Goal: Transaction & Acquisition: Purchase product/service

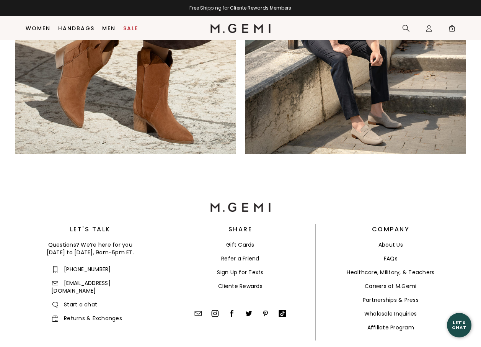
scroll to position [1381, 0]
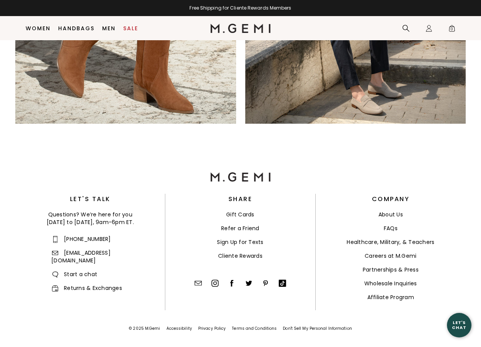
click at [390, 213] on link "About Us" at bounding box center [390, 214] width 24 height 8
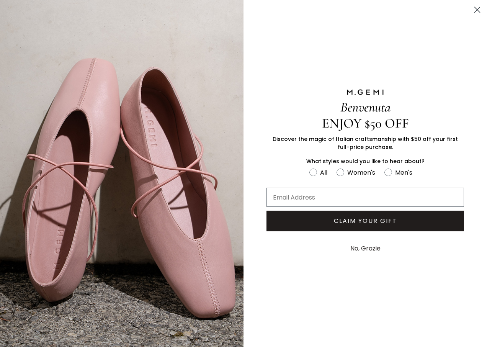
click at [478, 9] on icon "Close dialog" at bounding box center [476, 9] width 5 height 5
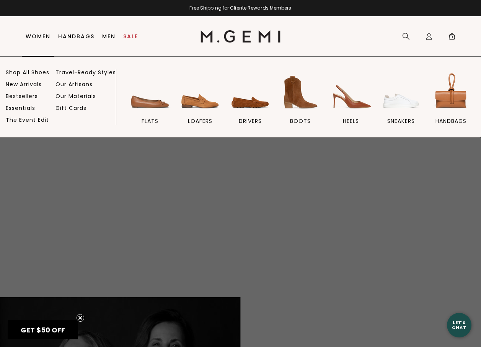
click at [36, 37] on link "Women" at bounding box center [38, 36] width 25 height 6
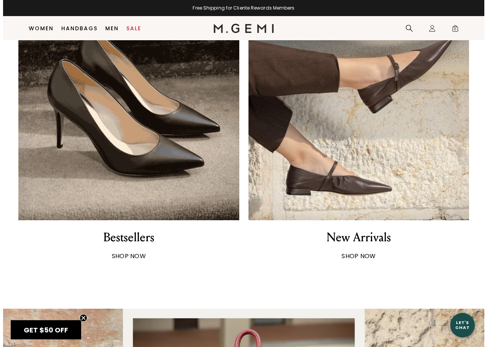
scroll to position [483, 0]
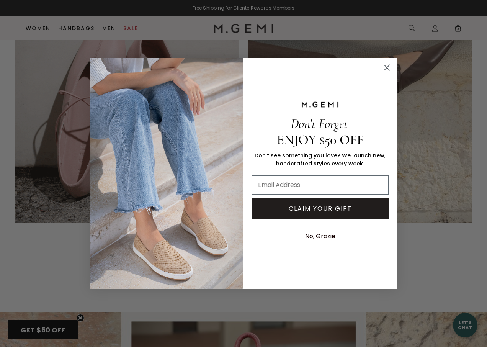
click at [387, 65] on circle "Close dialog" at bounding box center [386, 67] width 13 height 13
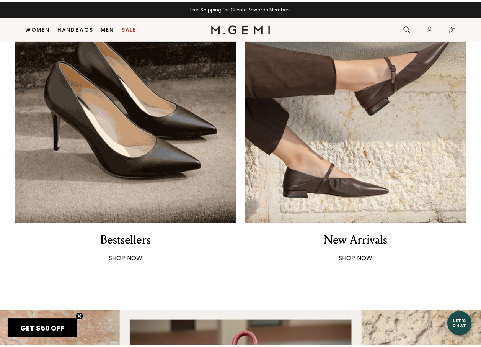
scroll to position [479, 0]
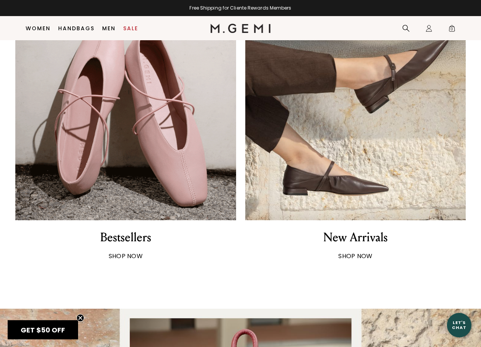
click at [126, 255] on strong "SHOP NOW" at bounding box center [126, 255] width 34 height 9
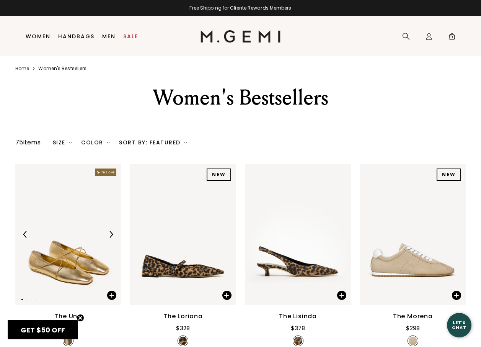
click at [51, 271] on img at bounding box center [68, 234] width 106 height 141
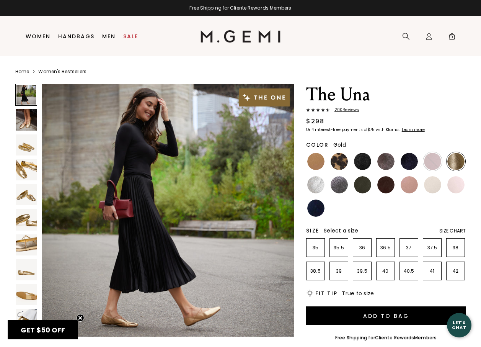
click at [190, 302] on img at bounding box center [168, 210] width 252 height 252
click at [21, 293] on img at bounding box center [26, 294] width 21 height 21
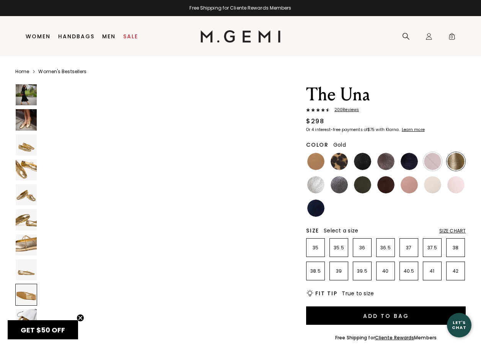
scroll to position [2034, 0]
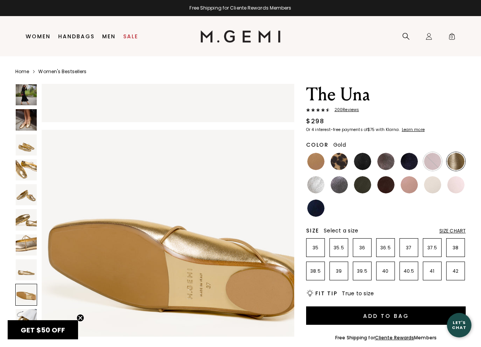
click at [21, 246] on img at bounding box center [26, 244] width 21 height 21
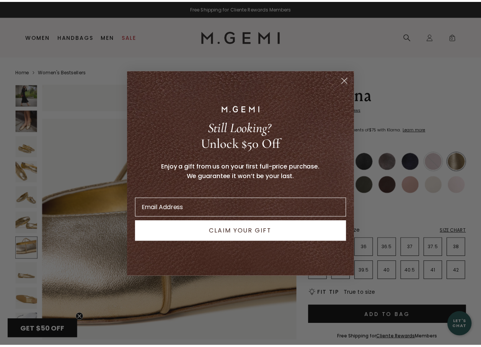
scroll to position [1557, 0]
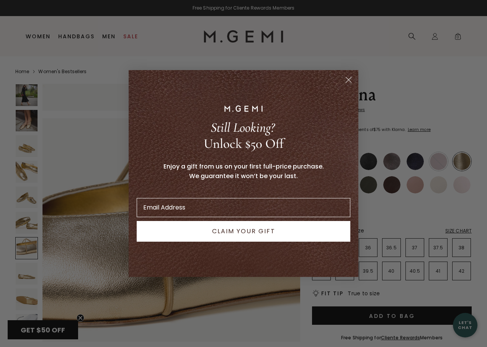
click at [19, 223] on div "Close dialog Still Looking? Unlock $50 Off Enjoy a gift from us on your first f…" at bounding box center [243, 173] width 487 height 347
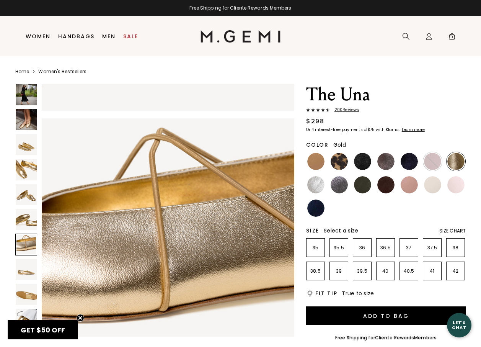
scroll to position [1525, 0]
click at [31, 195] on img at bounding box center [26, 194] width 21 height 21
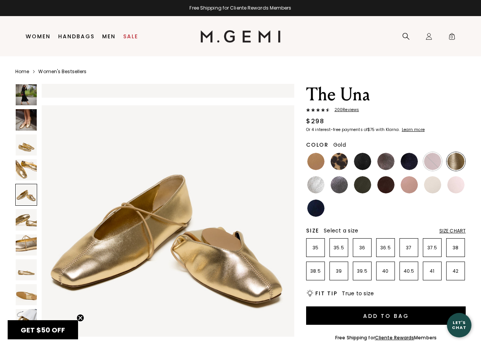
scroll to position [1017, 0]
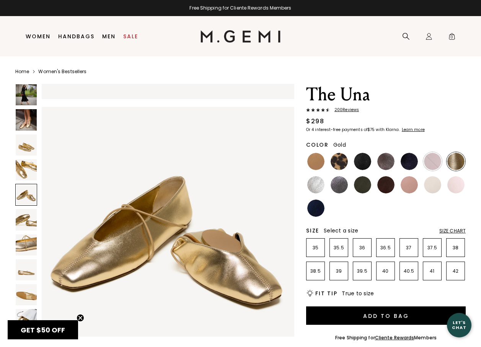
click at [22, 164] on img at bounding box center [26, 169] width 21 height 21
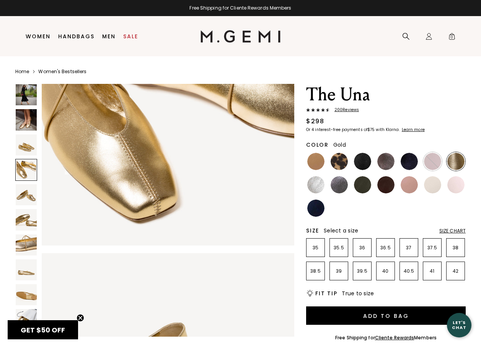
scroll to position [763, 0]
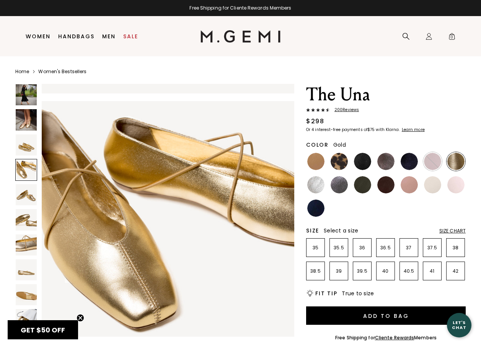
click at [22, 195] on img at bounding box center [26, 194] width 21 height 21
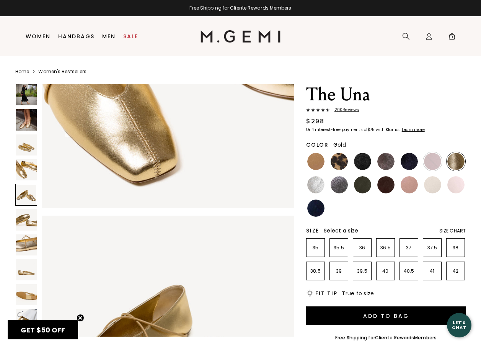
scroll to position [1017, 0]
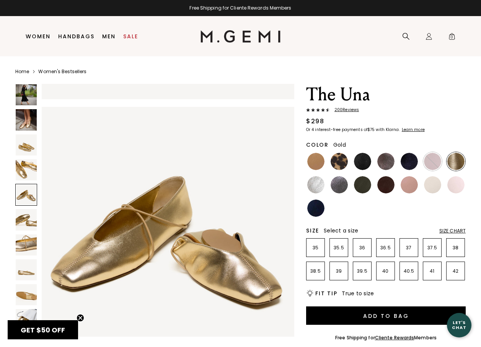
click at [29, 189] on div at bounding box center [26, 195] width 22 height 22
click at [26, 165] on img at bounding box center [26, 169] width 21 height 21
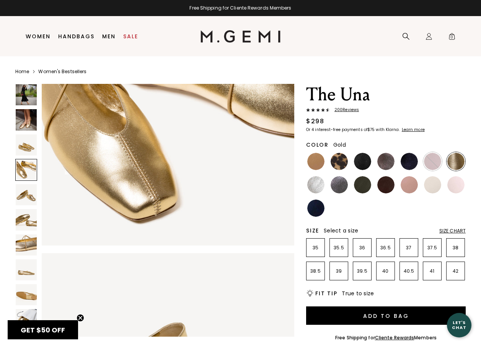
scroll to position [763, 0]
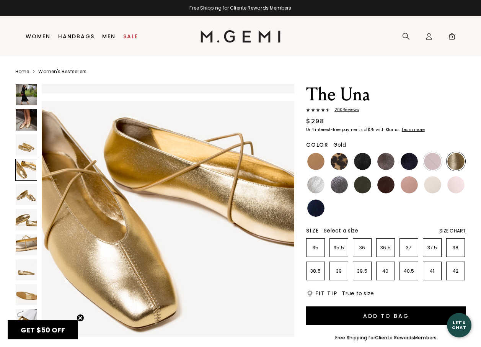
click at [31, 146] on img at bounding box center [26, 144] width 21 height 21
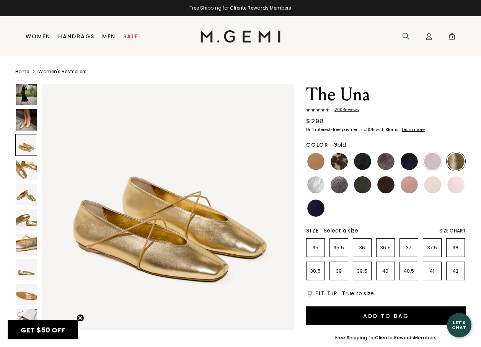
scroll to position [508, 0]
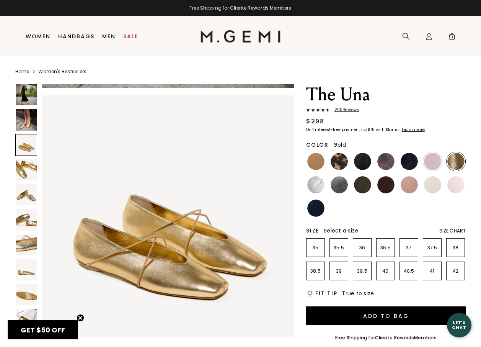
click at [25, 121] on img at bounding box center [26, 119] width 21 height 21
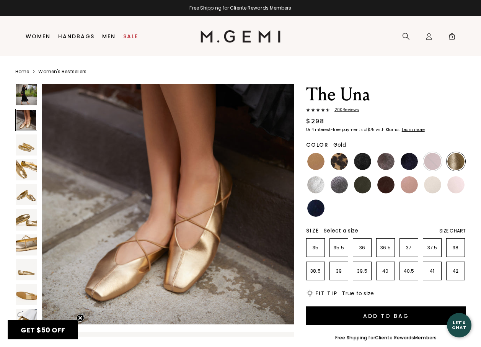
scroll to position [254, 0]
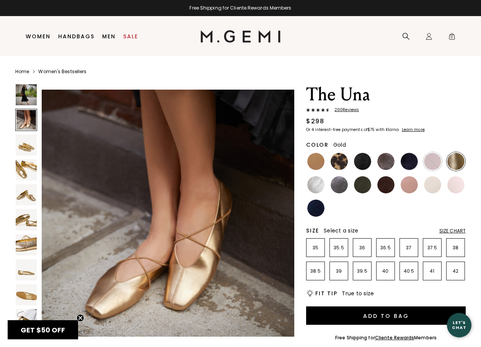
click at [26, 114] on div at bounding box center [26, 120] width 22 height 22
click at [26, 98] on img at bounding box center [26, 94] width 21 height 21
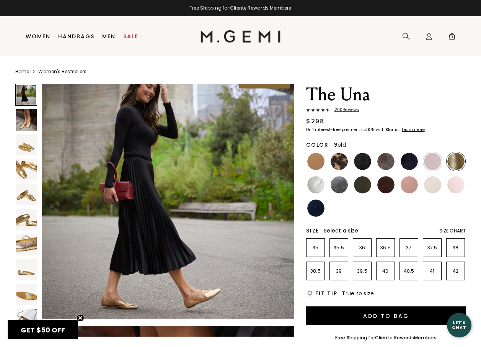
scroll to position [0, 0]
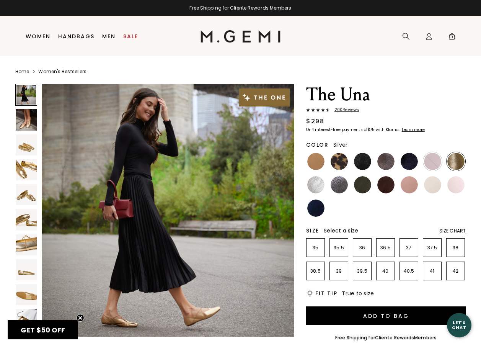
click at [313, 185] on img at bounding box center [315, 184] width 17 height 17
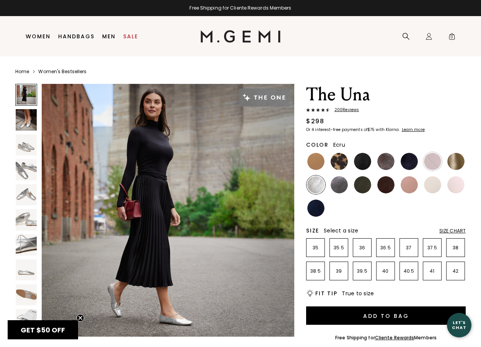
click at [436, 183] on img at bounding box center [432, 184] width 17 height 17
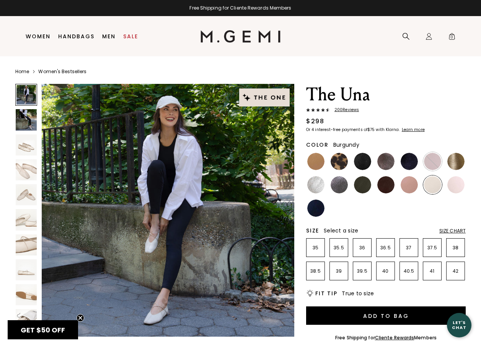
click at [428, 157] on div at bounding box center [432, 161] width 19 height 19
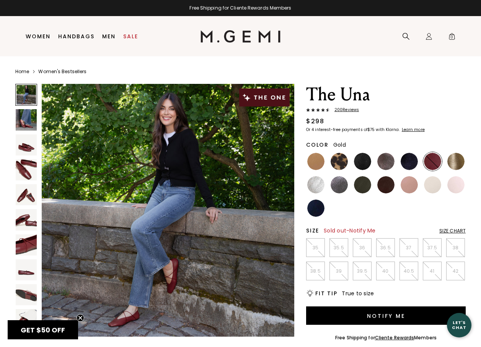
click at [453, 161] on img at bounding box center [455, 161] width 17 height 17
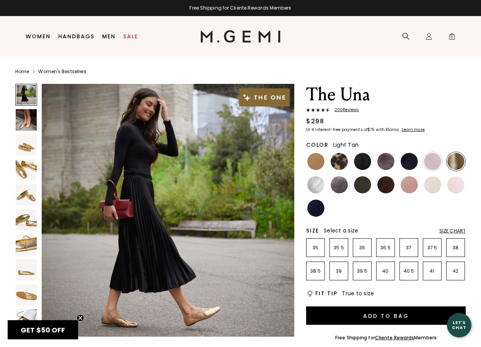
click at [314, 163] on img at bounding box center [315, 161] width 17 height 17
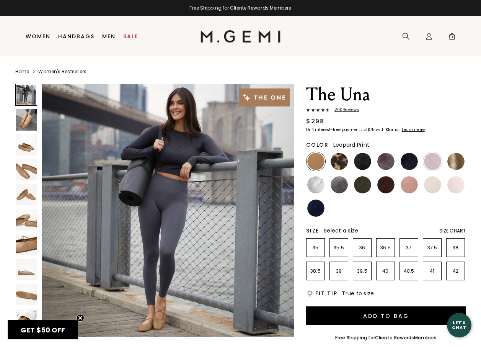
click at [335, 163] on img at bounding box center [338, 161] width 17 height 17
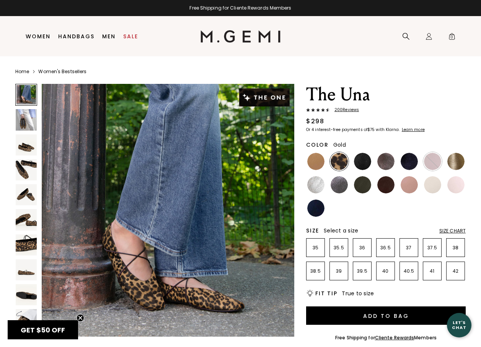
click at [456, 159] on img at bounding box center [455, 161] width 17 height 17
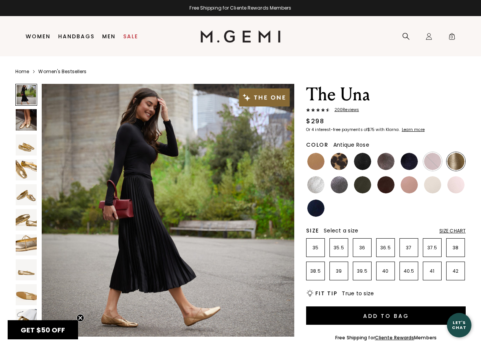
click at [409, 187] on img at bounding box center [408, 184] width 17 height 17
